Goal: Information Seeking & Learning: Understand process/instructions

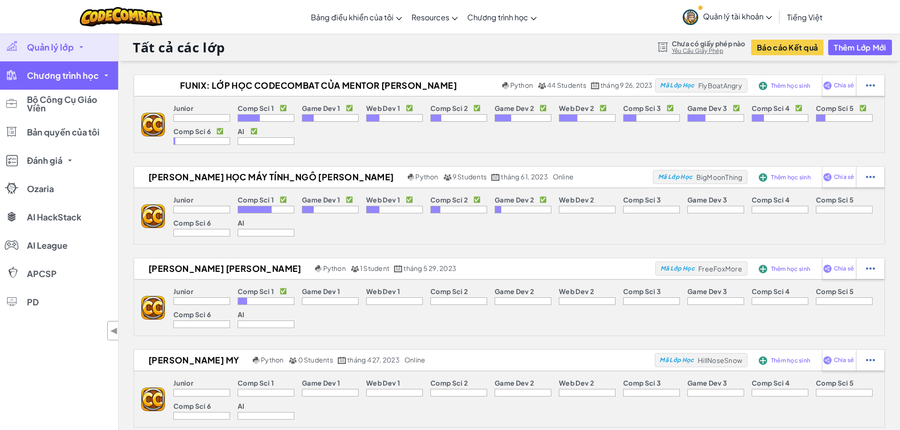
click at [67, 77] on span "Chương trình học" at bounding box center [63, 75] width 72 height 9
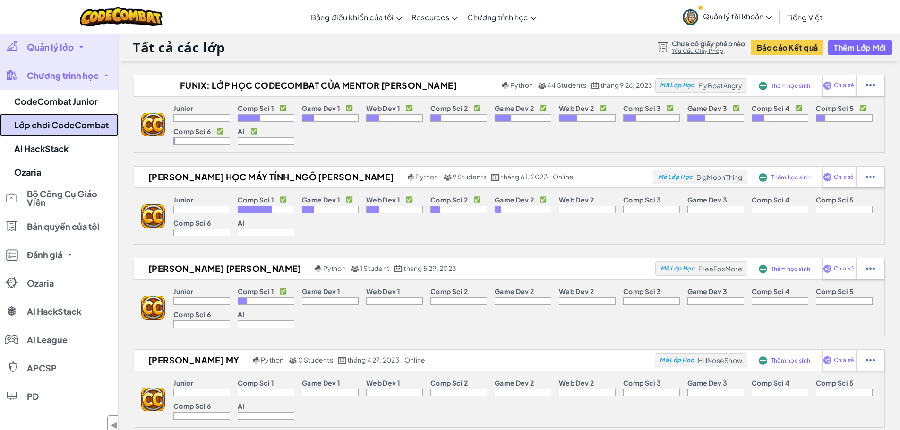
click at [73, 126] on link "Lớp chơi CodeCombat" at bounding box center [59, 125] width 118 height 24
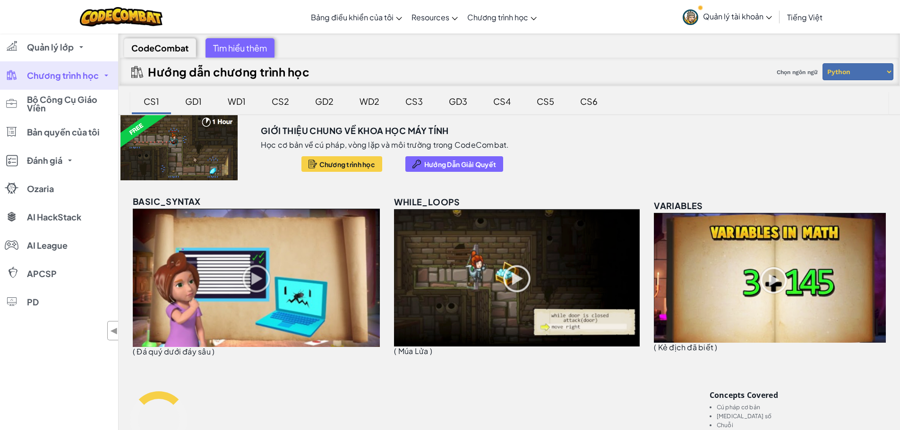
click at [500, 103] on div "CS4" at bounding box center [502, 101] width 36 height 22
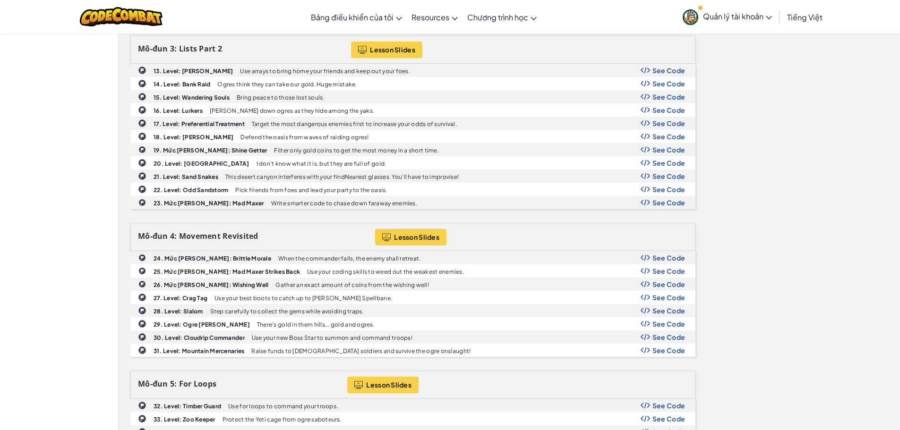
scroll to position [378, 0]
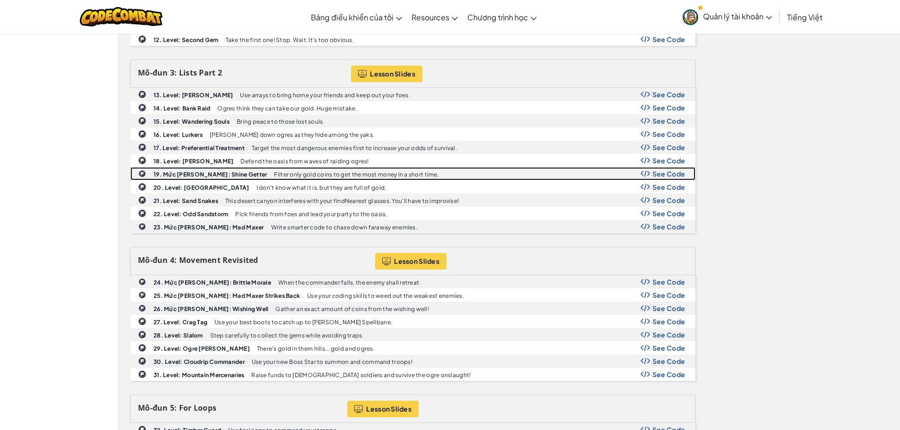
click at [665, 172] on span "See Code" at bounding box center [669, 174] width 33 height 8
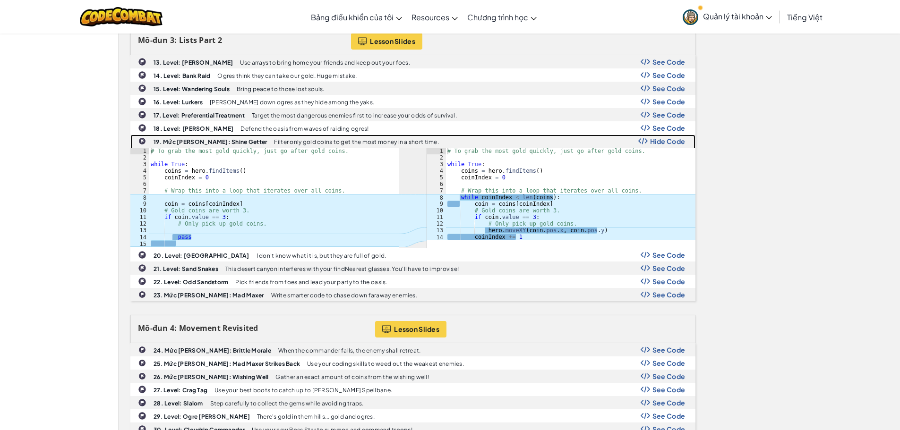
scroll to position [425, 0]
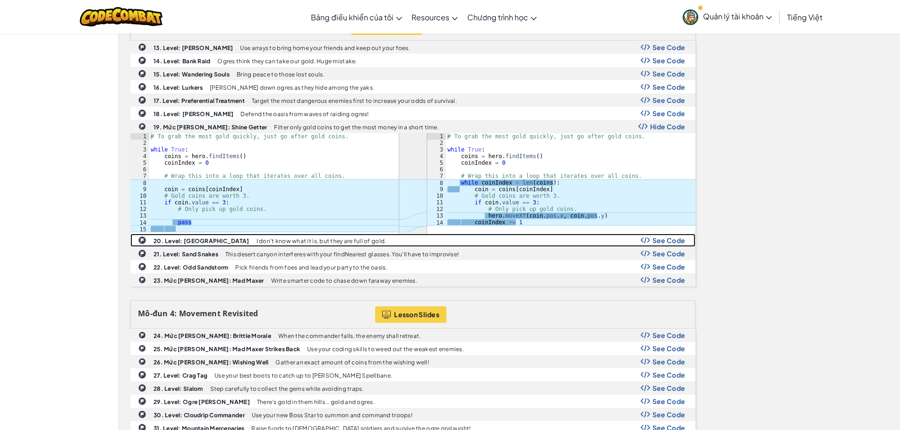
click at [672, 241] on span "See Code" at bounding box center [669, 241] width 33 height 8
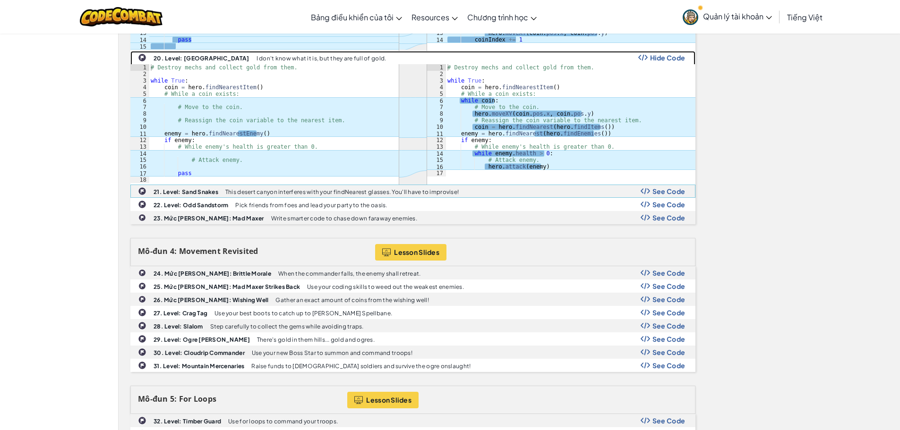
scroll to position [614, 0]
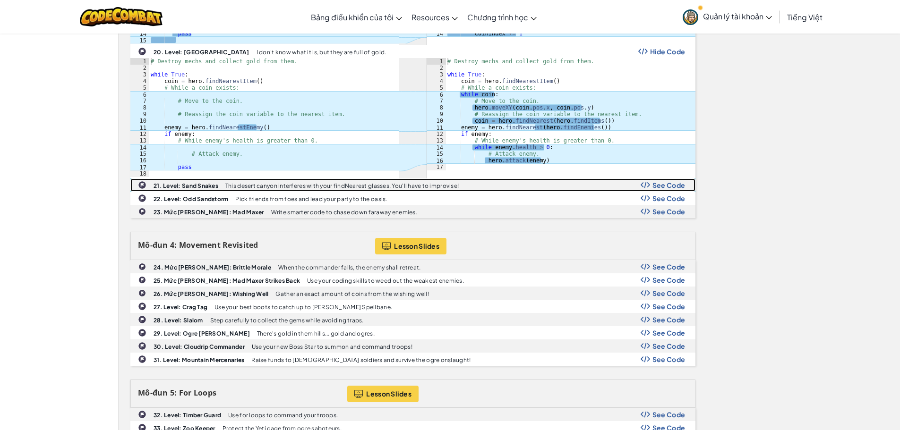
click at [661, 187] on span "See Code" at bounding box center [669, 185] width 33 height 8
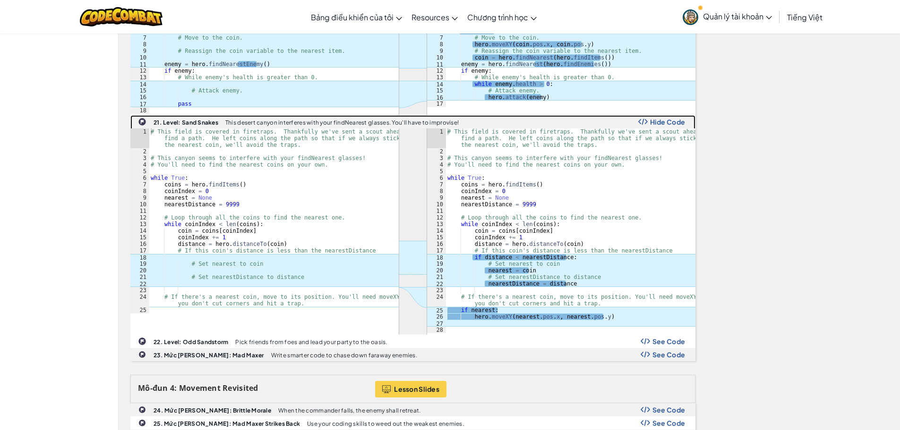
scroll to position [662, 0]
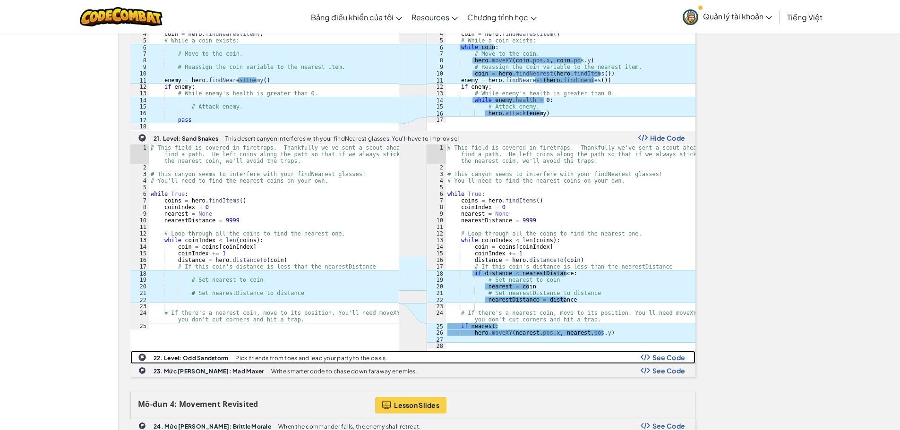
click at [665, 357] on span "See Code" at bounding box center [669, 358] width 33 height 8
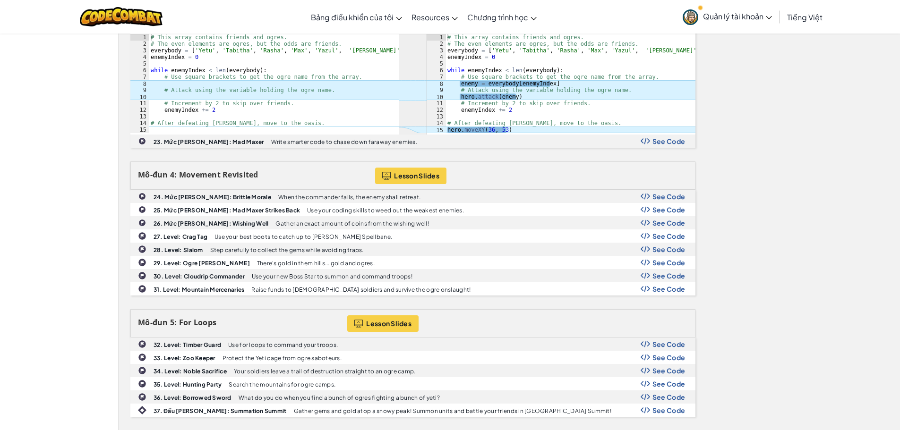
scroll to position [992, 0]
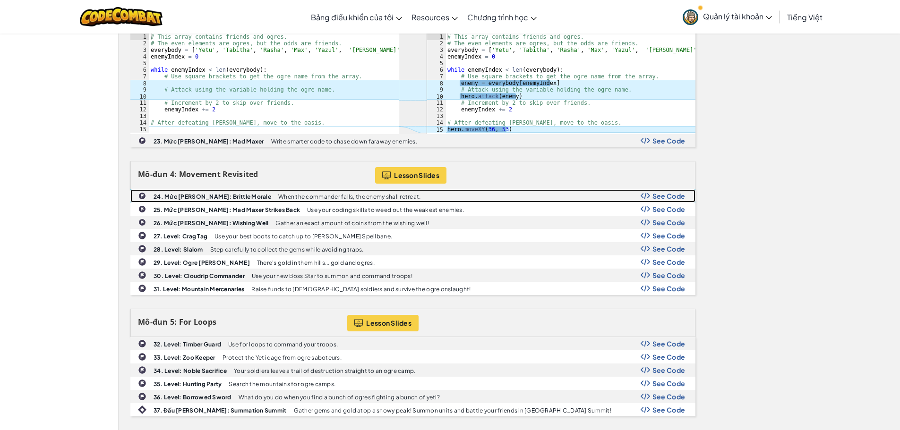
drag, startPoint x: 650, startPoint y: 195, endPoint x: 633, endPoint y: 192, distance: 16.9
click at [650, 195] on img at bounding box center [645, 196] width 9 height 7
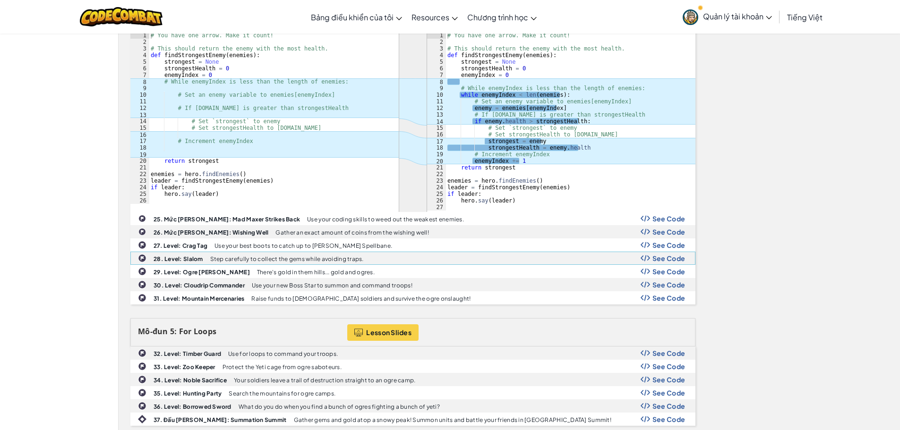
scroll to position [1134, 0]
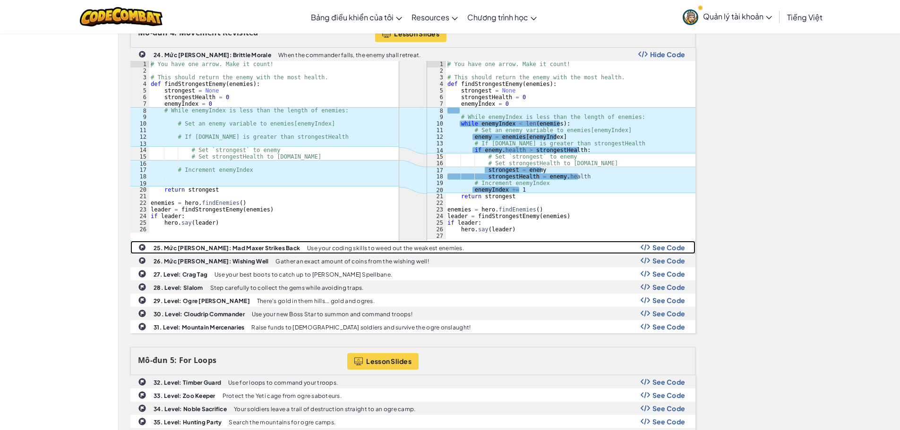
click at [671, 247] on span "See Code" at bounding box center [669, 248] width 33 height 8
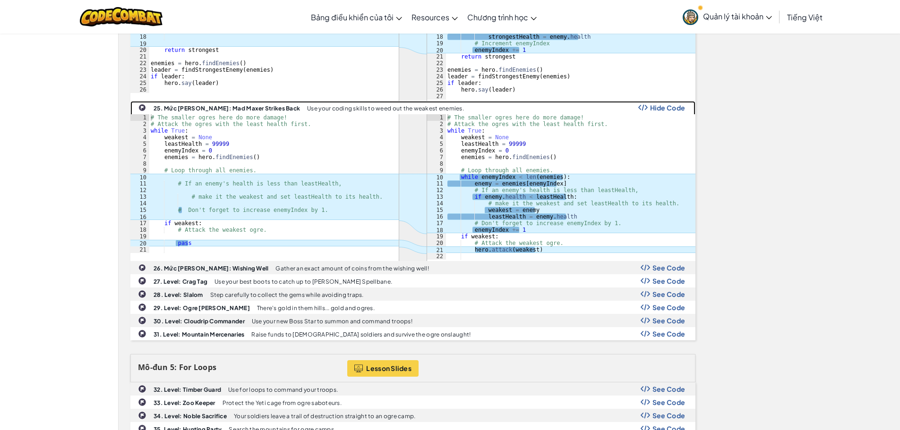
scroll to position [1276, 0]
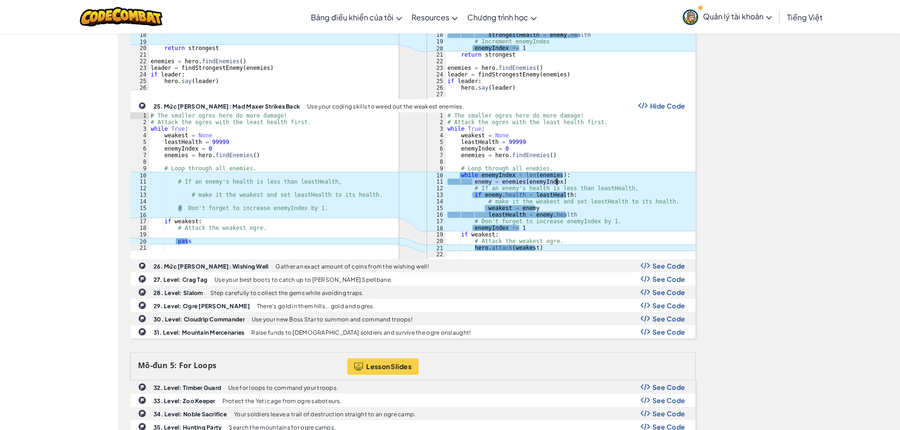
drag, startPoint x: 472, startPoint y: 184, endPoint x: 563, endPoint y: 182, distance: 91.2
click at [563, 182] on div "# The smaller ogres here do more damage! # Attack the ogres with the least heal…" at bounding box center [571, 191] width 250 height 159
click at [591, 176] on div "# The smaller ogres here do more damage! # Attack the ogres with the least heal…" at bounding box center [571, 191] width 250 height 159
type textarea "while enemyIndex < len(enemies):"
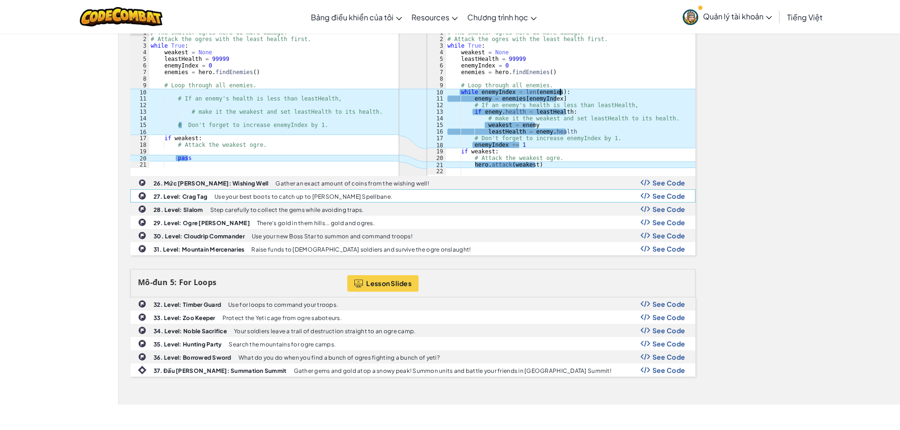
scroll to position [1370, 0]
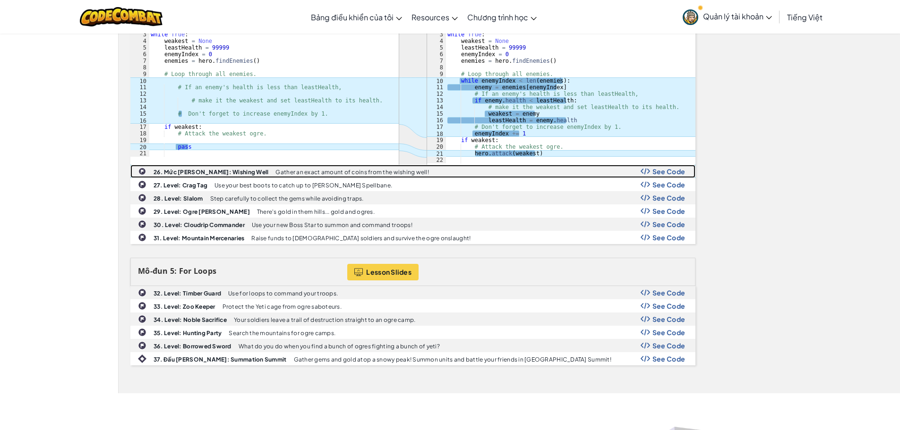
click at [660, 172] on span "See Code" at bounding box center [669, 172] width 33 height 8
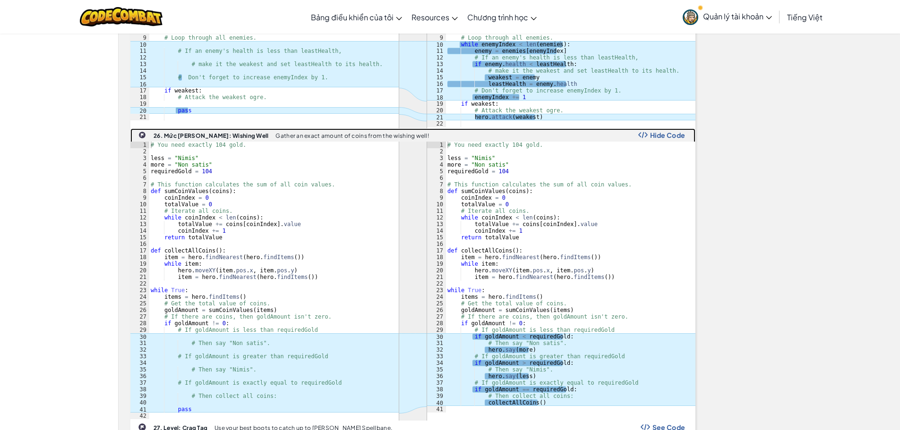
scroll to position [1465, 0]
